Goal: Find specific page/section: Find specific page/section

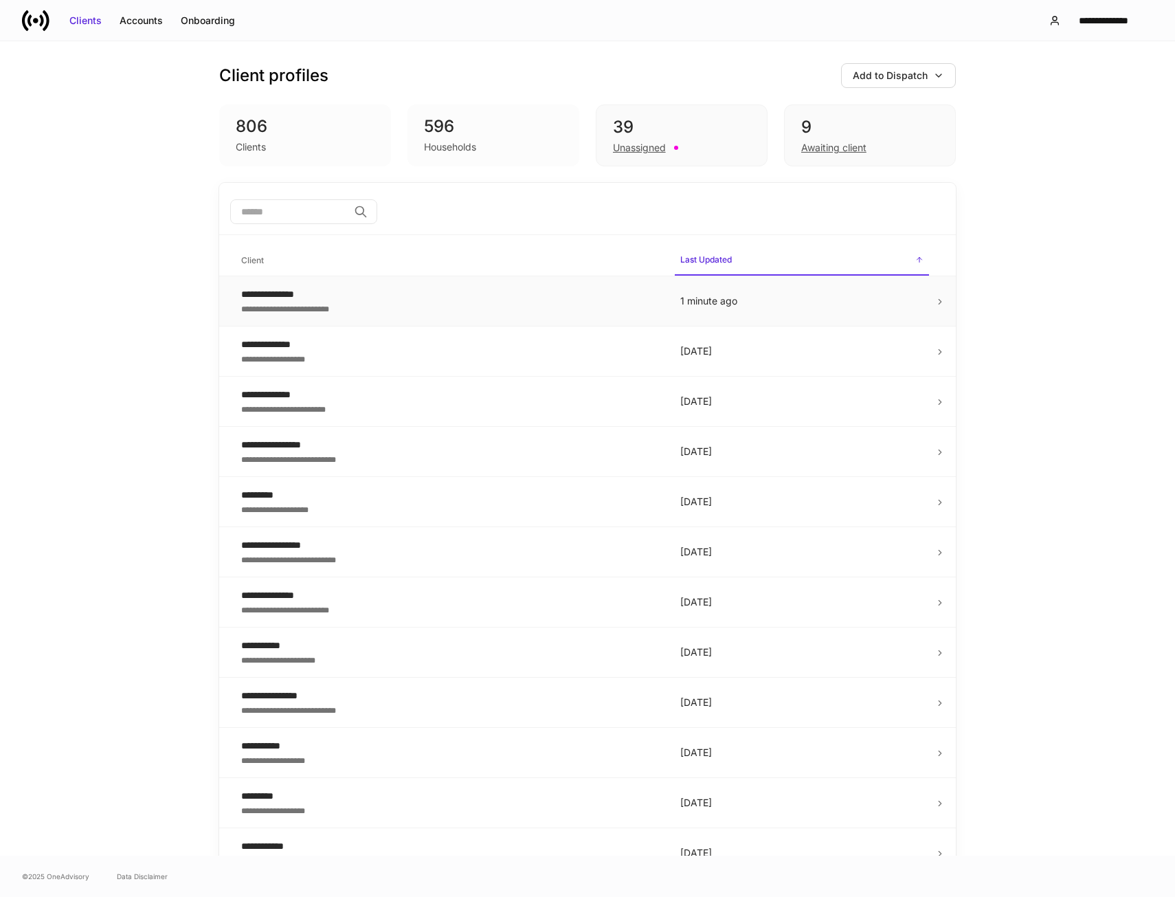
click at [508, 306] on div "**********" at bounding box center [449, 308] width 417 height 14
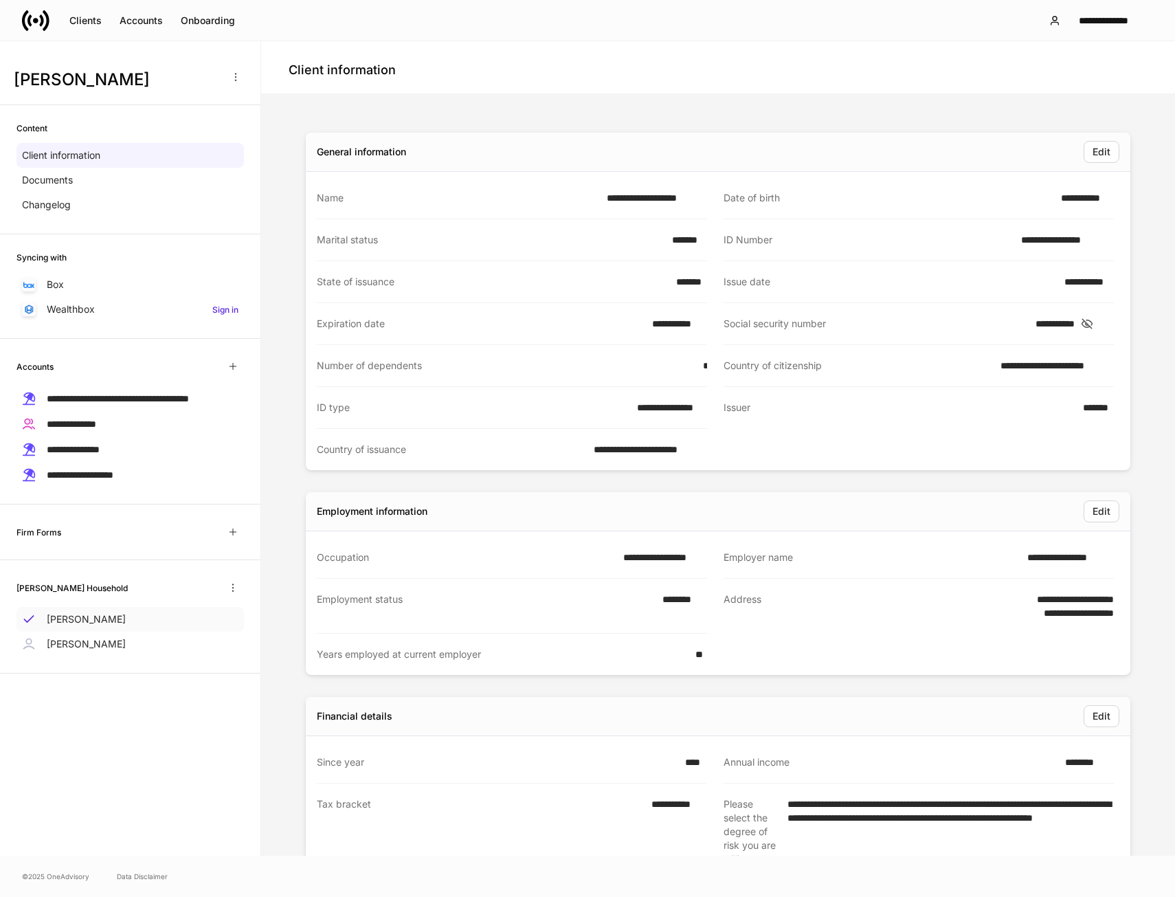
click at [100, 626] on p "[PERSON_NAME]" at bounding box center [86, 619] width 79 height 14
drag, startPoint x: 83, startPoint y: 23, endPoint x: 93, endPoint y: 32, distance: 13.6
click at [83, 23] on div "Clients" at bounding box center [85, 21] width 32 height 14
